Goal: Transaction & Acquisition: Obtain resource

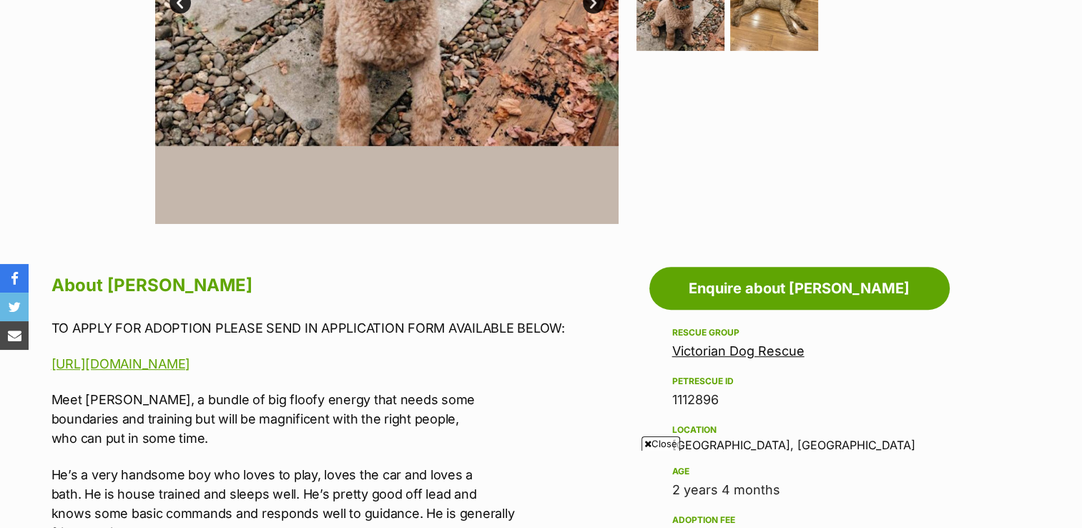
scroll to position [543, 0]
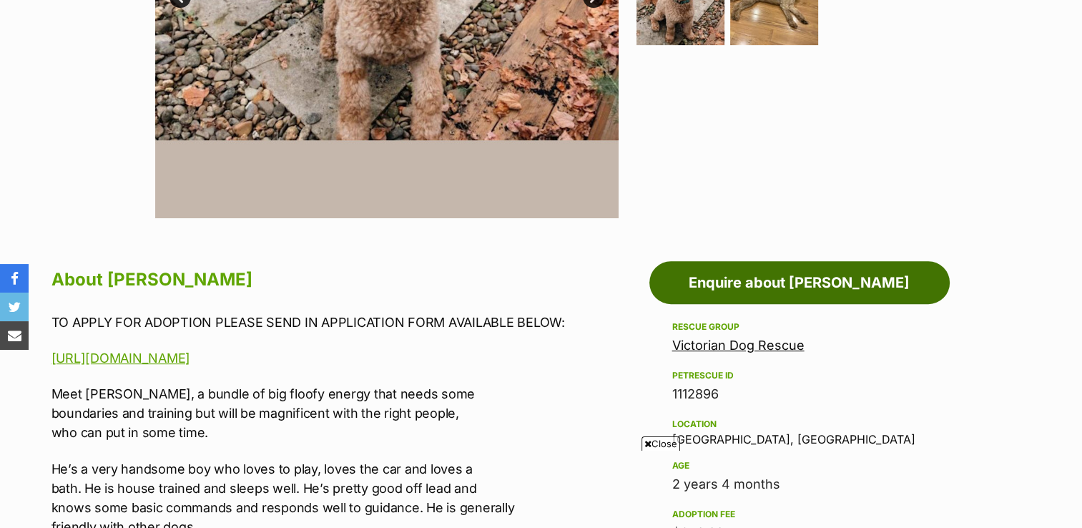
click at [788, 282] on link "Enquire about [PERSON_NAME]" at bounding box center [799, 282] width 300 height 43
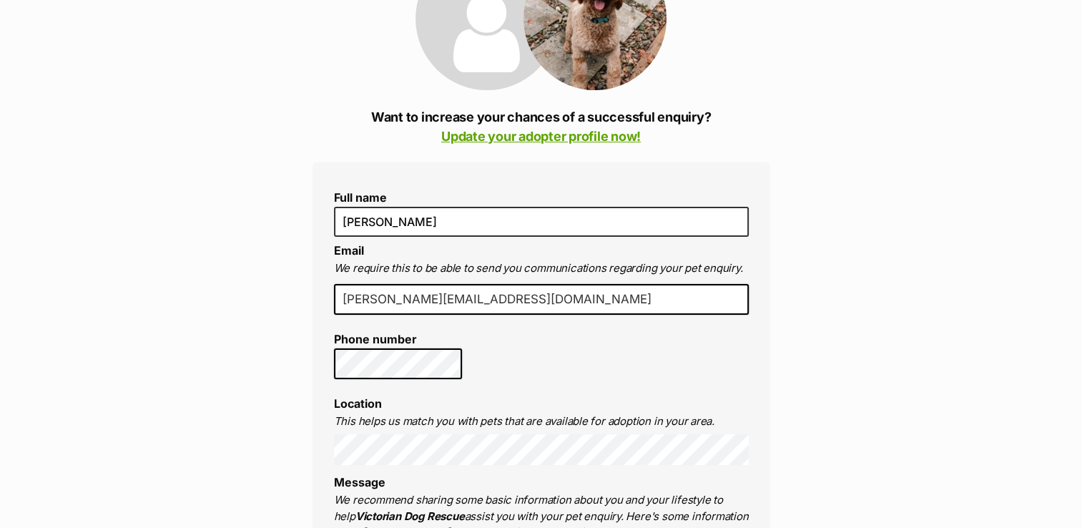
scroll to position [237, 0]
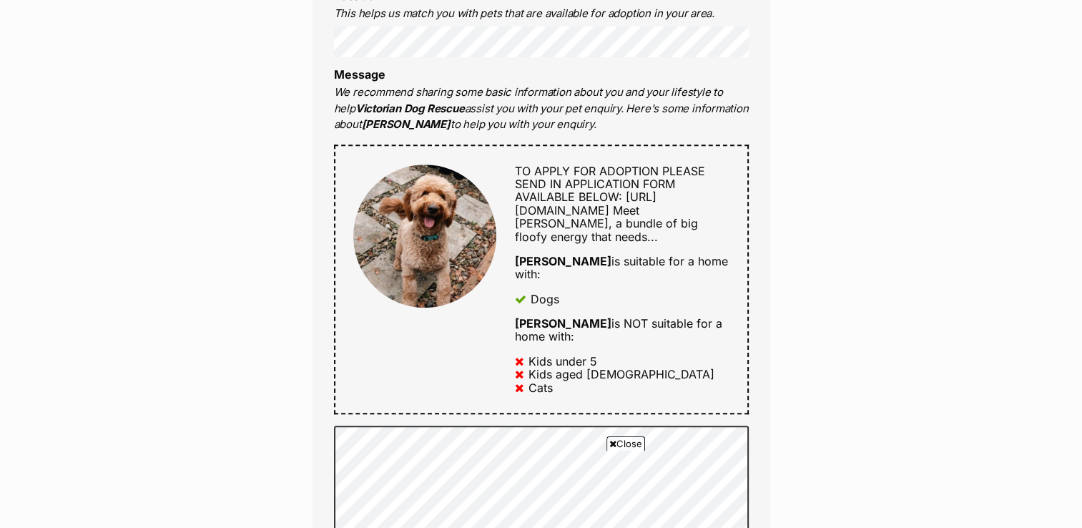
scroll to position [654, 0]
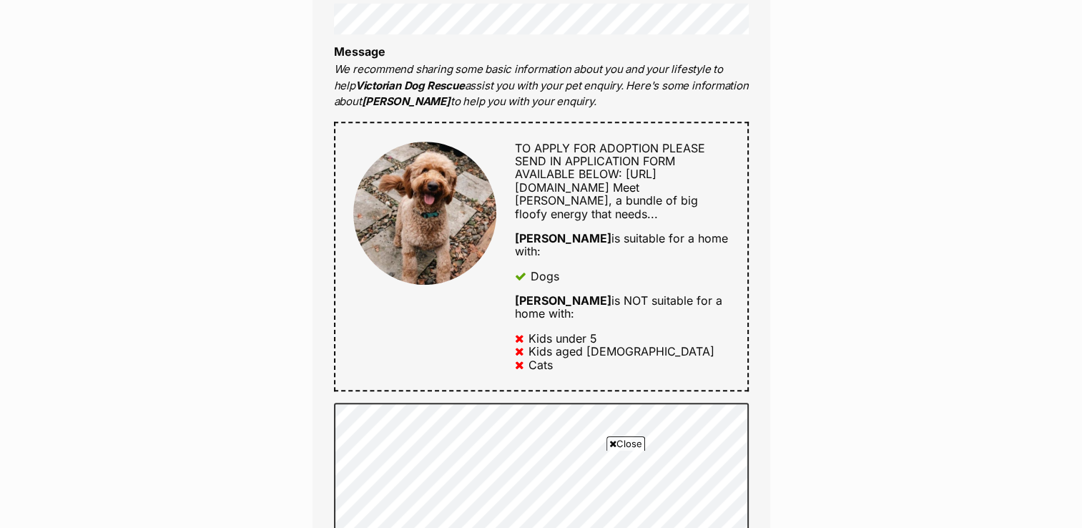
drag, startPoint x: 516, startPoint y: 187, endPoint x: 553, endPoint y: 199, distance: 38.9
click at [553, 199] on div "TO APPLY FOR ADOPTION PLEASE SEND IN APPLICATION FORM AVAILABLE BELOW: [URL][DO…" at bounding box center [622, 181] width 214 height 79
copy span "[URL][DOMAIN_NAME]"
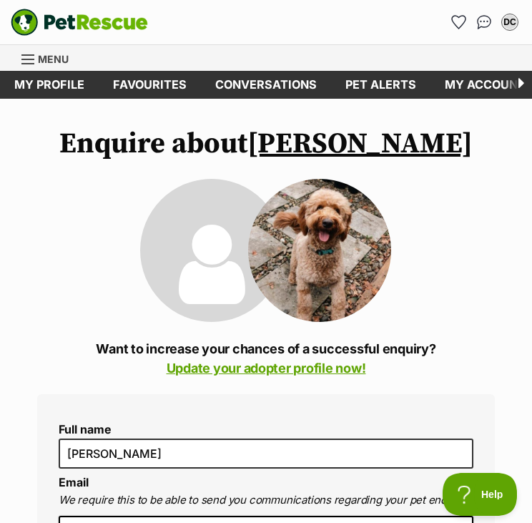
scroll to position [0, 0]
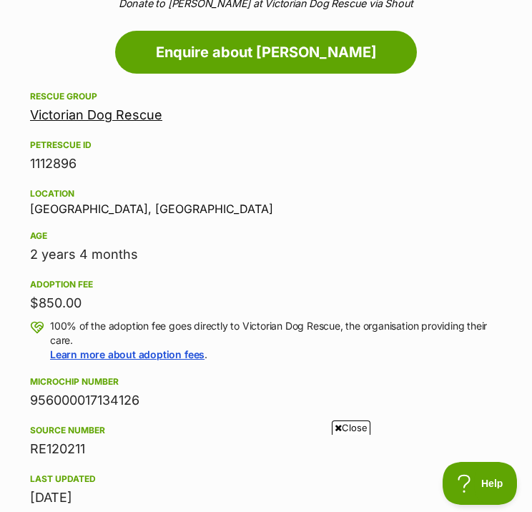
scroll to position [652, 0]
